Goal: Find specific page/section: Find specific page/section

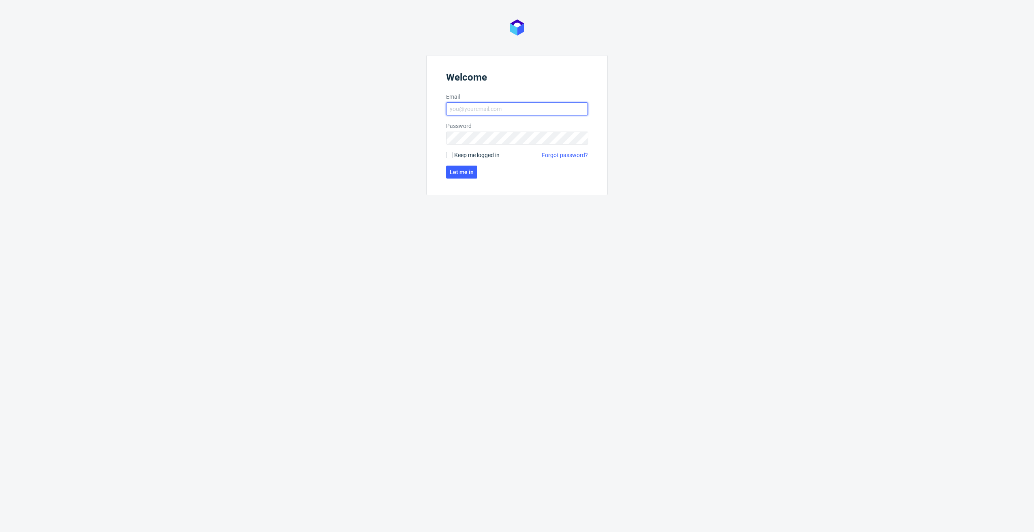
click at [470, 109] on input "Email" at bounding box center [517, 108] width 142 height 13
type input "dominika.piatek@packhelp.com"
click button "Let me in" at bounding box center [461, 172] width 31 height 13
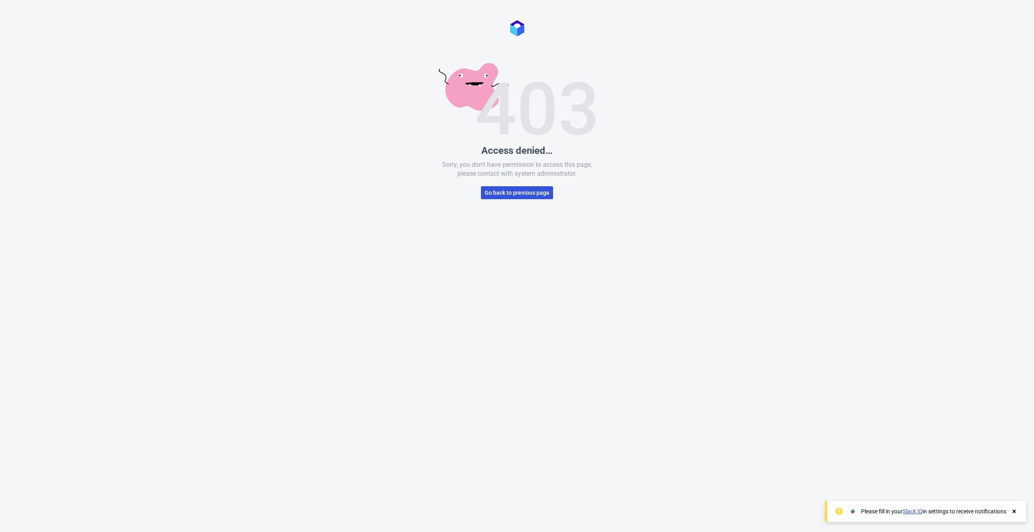
click at [505, 188] on button "Go back to previous page" at bounding box center [517, 192] width 72 height 13
click at [508, 192] on span "Go back to previous page" at bounding box center [516, 193] width 65 height 6
click at [506, 194] on span "Go back to previous page" at bounding box center [516, 193] width 65 height 6
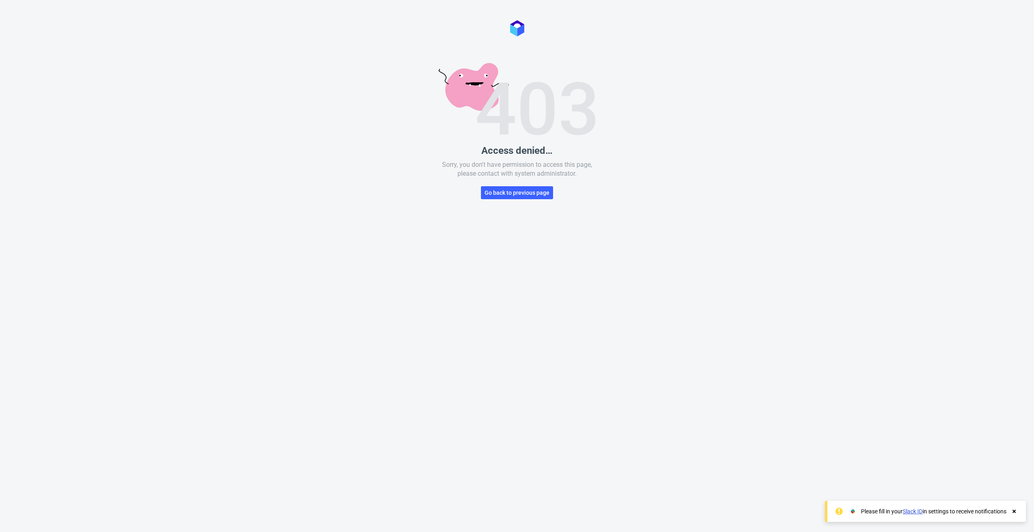
click at [510, 186] on div "Access denied… Sorry, you don't have permission to access this page, please con…" at bounding box center [517, 266] width 1034 height 532
click at [510, 190] on span "Go back to previous page" at bounding box center [516, 193] width 65 height 6
click at [505, 190] on span "Go back to previous page" at bounding box center [516, 193] width 65 height 6
